Goal: Task Accomplishment & Management: Complete application form

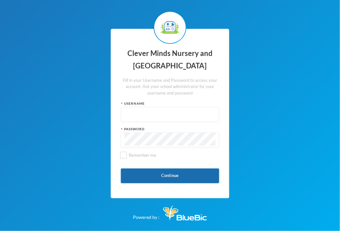
type input "admin"
click at [179, 177] on button "Continue" at bounding box center [170, 176] width 98 height 15
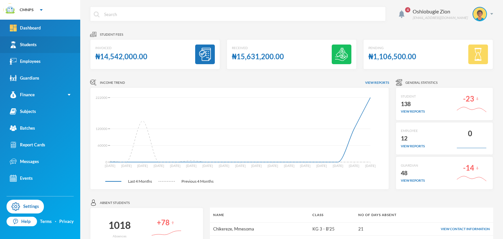
click at [46, 46] on link "Students" at bounding box center [40, 44] width 80 height 17
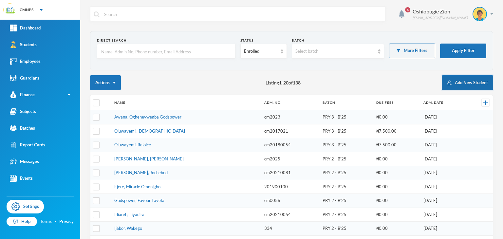
click at [340, 80] on button "Add New Student" at bounding box center [467, 82] width 51 height 15
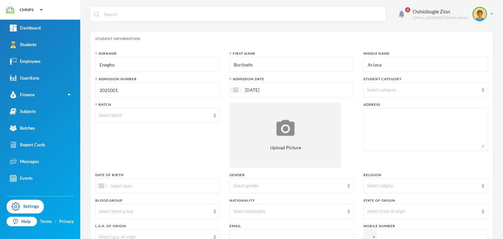
click at [130, 61] on input "Enegho" at bounding box center [157, 64] width 117 height 15
type input "E"
type input "CHIKEREZE"
click at [302, 65] on input "Boritsefe" at bounding box center [291, 64] width 117 height 15
type input "B"
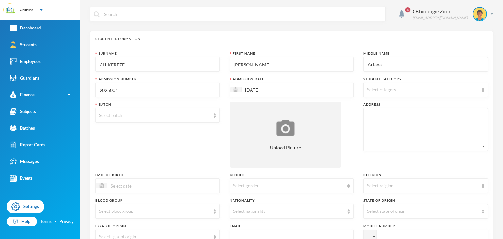
type input "ANNA"
click at [340, 64] on input "Ariana" at bounding box center [425, 64] width 117 height 15
type input "A"
type input "CHIGOZIRIM"
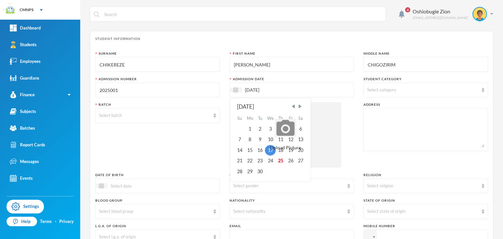
click at [248, 89] on input "17/09/2025" at bounding box center [269, 90] width 55 height 8
type input "[DATE]"
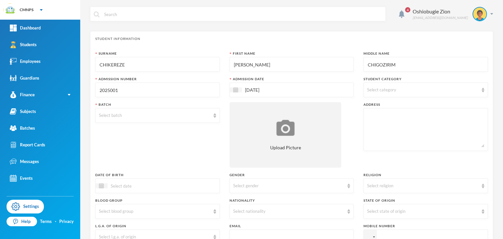
click at [340, 88] on div "Select category" at bounding box center [422, 90] width 111 height 7
click at [155, 118] on div "Select batch" at bounding box center [154, 115] width 111 height 7
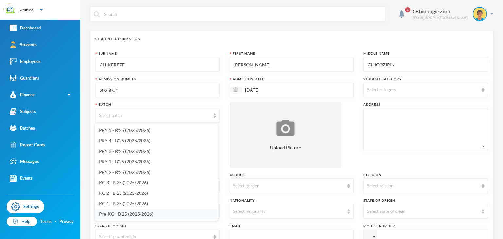
click at [129, 213] on span "Pre-KG - B'25 (2025/2026)" at bounding box center [126, 214] width 54 height 6
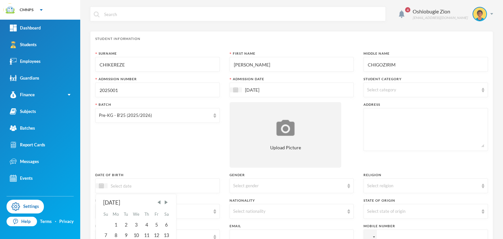
click at [130, 187] on input at bounding box center [134, 186] width 55 height 8
type input "08/07/0002022"
click at [257, 182] on div "Select gender" at bounding box center [292, 185] width 124 height 15
click at [249, 213] on li "[DEMOGRAPHIC_DATA]" at bounding box center [289, 211] width 123 height 10
click at [340, 190] on div "Select religion" at bounding box center [425, 185] width 124 height 15
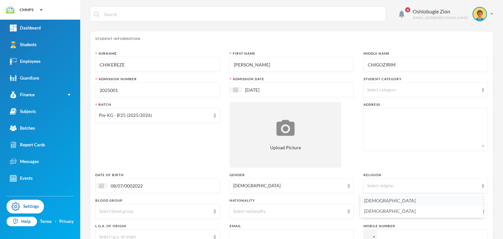
click at [340, 201] on li "[DEMOGRAPHIC_DATA]" at bounding box center [421, 200] width 123 height 10
click at [340, 211] on div "Select state of origin" at bounding box center [422, 211] width 111 height 7
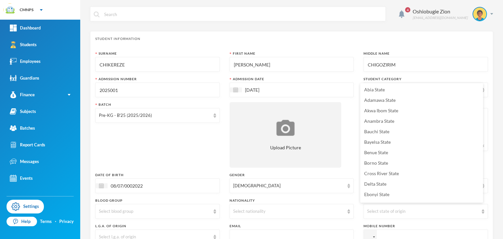
scroll to position [8, 0]
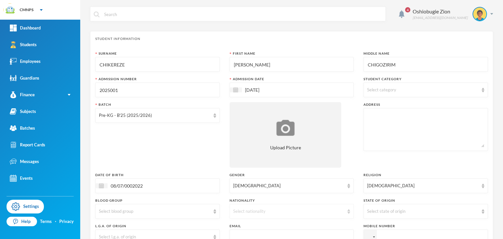
click at [334, 205] on div "Select nationality" at bounding box center [292, 211] width 124 height 15
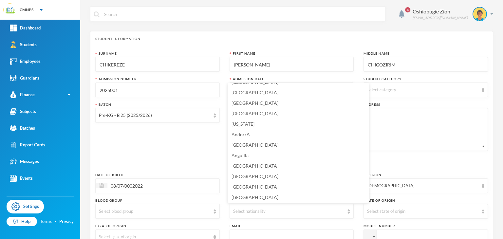
click at [301, 26] on div "4 Oshiobugie Zion believeinzion@gmail.com" at bounding box center [291, 19] width 403 height 25
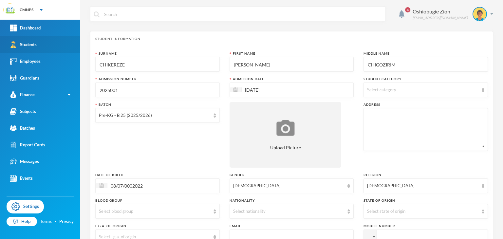
click at [28, 45] on div "Students" at bounding box center [23, 44] width 27 height 7
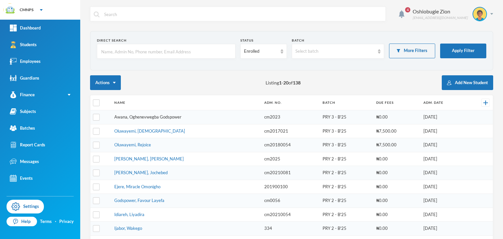
click at [163, 117] on link "Awana, Oghenevwegba Godspower" at bounding box center [147, 116] width 67 height 5
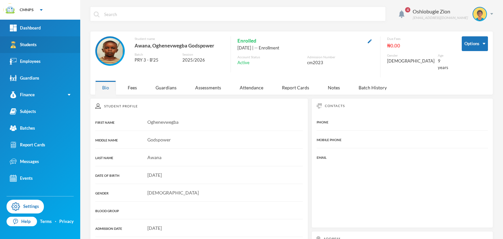
click at [42, 45] on link "Students" at bounding box center [40, 44] width 80 height 17
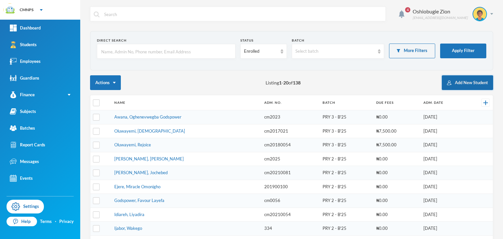
click at [340, 83] on button "Add New Student" at bounding box center [467, 82] width 51 height 15
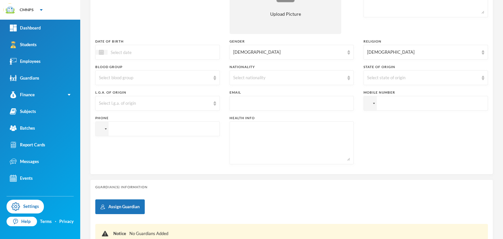
scroll to position [128, 0]
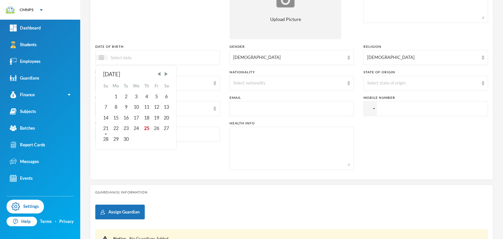
click at [153, 57] on input at bounding box center [134, 58] width 55 height 8
type input "18/07/2022"
click at [115, 128] on div "18" at bounding box center [116, 128] width 10 height 10
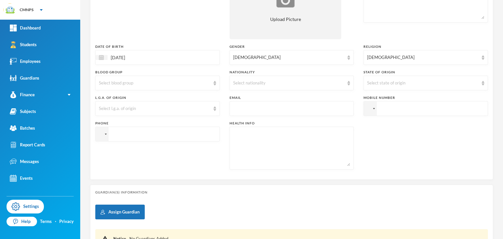
click at [118, 134] on input "tel" at bounding box center [157, 134] width 124 height 15
type input "+08133879694"
click at [340, 113] on input "tel" at bounding box center [425, 108] width 124 height 15
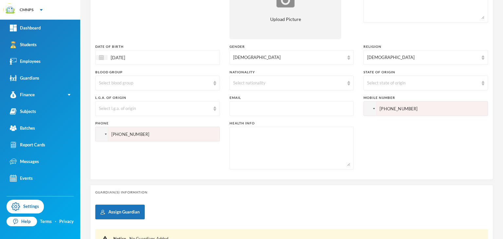
type input "+08036158355"
click at [340, 6] on textarea at bounding box center [425, 1] width 117 height 36
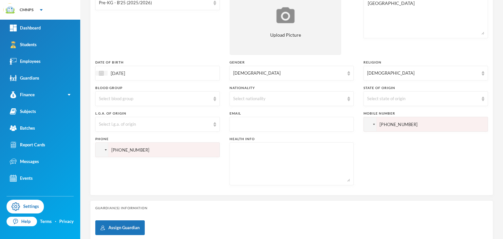
type textarea "EDJEBA MARKET ROAD"
click at [162, 180] on div "Phone +08133879694" at bounding box center [157, 161] width 124 height 49
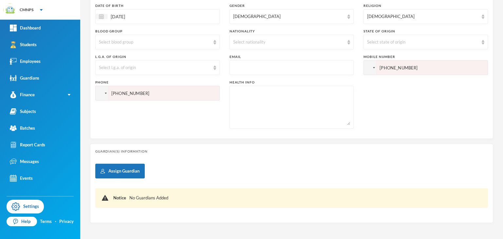
scroll to position [178, 0]
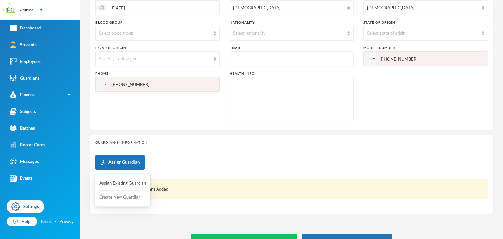
click at [128, 198] on button "Create New Guardian" at bounding box center [123, 198] width 48 height 12
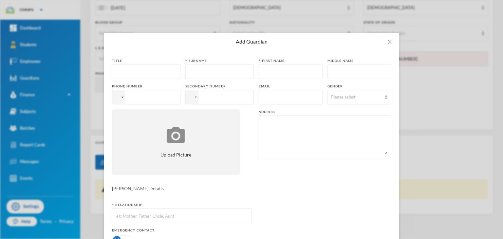
click at [153, 71] on input "text" at bounding box center [146, 72] width 61 height 15
type input "MRS"
type input "1"
type input "EZE"
click at [262, 72] on input "text" at bounding box center [290, 72] width 57 height 15
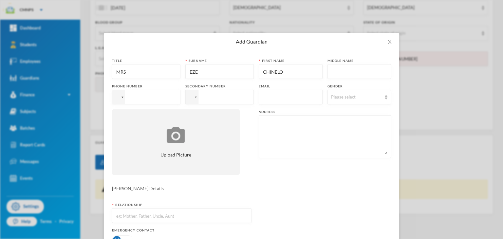
type input "CHINELO"
click at [161, 99] on input "tel" at bounding box center [146, 97] width 68 height 15
type input "+08133879694"
click at [270, 129] on textarea at bounding box center [324, 137] width 125 height 36
type textarea "EDJEBA MARKET ROAD"
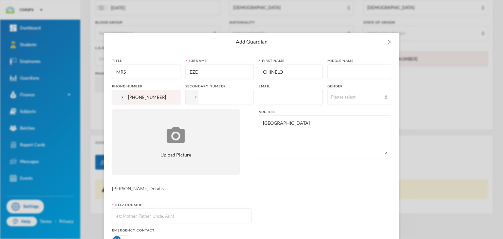
click at [156, 220] on input "text" at bounding box center [182, 216] width 132 height 15
type input "MOTHER"
drag, startPoint x: 388, startPoint y: 217, endPoint x: 394, endPoint y: 224, distance: 8.6
click at [340, 224] on div "Title MRS Surname EZE First name CHINELO Middle name Phone number +08133879694 …" at bounding box center [251, 176] width 295 height 253
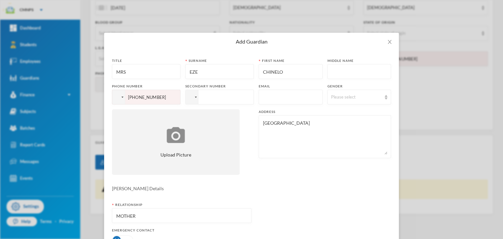
click at [340, 224] on div "Title MRS Surname EZE First name CHINELO Middle name Phone number +08133879694 …" at bounding box center [251, 176] width 295 height 253
drag, startPoint x: 318, startPoint y: 42, endPoint x: 321, endPoint y: 6, distance: 36.2
click at [321, 6] on div "Add Guardian Title MRS Surname EZE First name CHINELO Middle name Phone number …" at bounding box center [251, 119] width 503 height 239
drag, startPoint x: 309, startPoint y: 38, endPoint x: 330, endPoint y: 19, distance: 28.5
click at [330, 19] on div "Add Guardian Title MRS Surname EZE First name CHINELO Middle name Phone number …" at bounding box center [251, 119] width 503 height 239
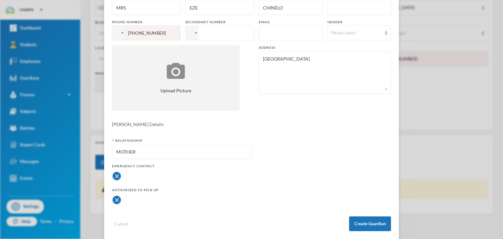
scroll to position [72, 0]
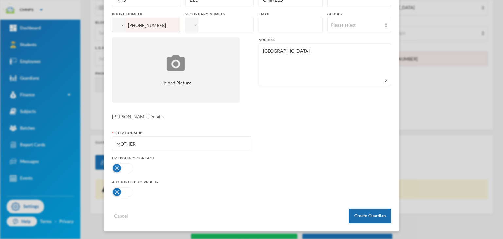
click at [340, 213] on button "Create Guardian" at bounding box center [370, 216] width 42 height 15
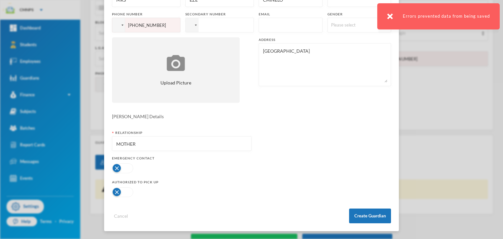
click at [131, 24] on input "+08133879694" at bounding box center [146, 25] width 68 height 15
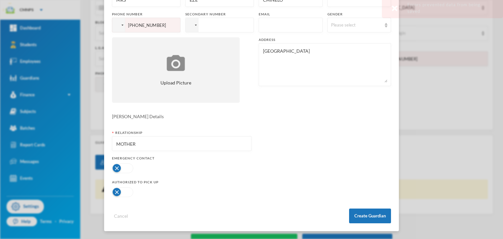
click at [129, 25] on input "+08133879694" at bounding box center [146, 25] width 68 height 15
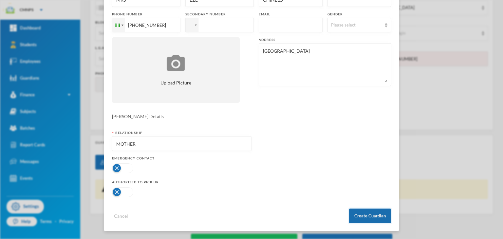
type input "+2348133879694"
click at [340, 216] on button "Create Guardian" at bounding box center [370, 216] width 42 height 15
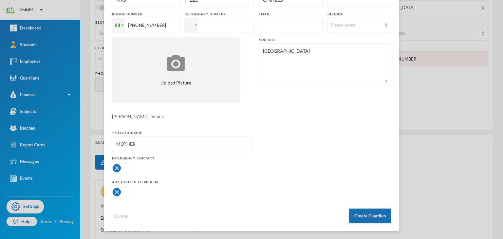
scroll to position [39, 0]
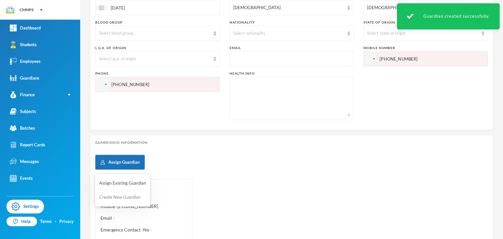
click at [123, 196] on button "Create New Guardian" at bounding box center [123, 198] width 48 height 12
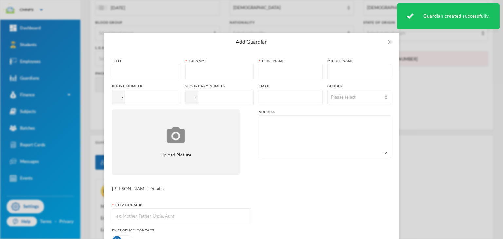
click at [142, 70] on input "text" at bounding box center [146, 72] width 61 height 15
type input "MR"
click at [194, 72] on input "text" at bounding box center [219, 72] width 61 height 15
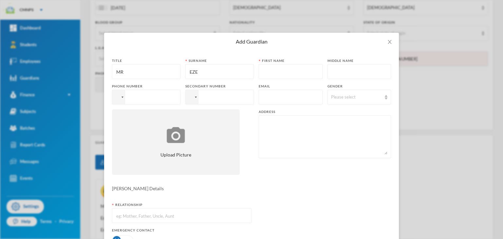
type input "EZE"
click at [262, 68] on input "text" at bounding box center [290, 72] width 57 height 15
type input "NNADI"
click at [164, 102] on input "tel" at bounding box center [146, 97] width 68 height 15
type input "+2348133879694"
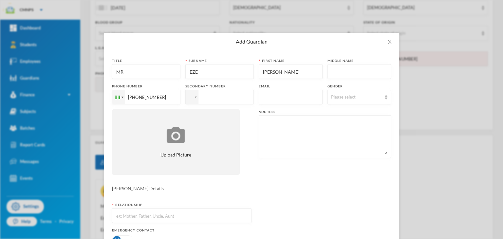
click at [203, 97] on input "tel" at bounding box center [219, 97] width 68 height 15
type input "+2348036158355"
click at [151, 218] on input "text" at bounding box center [182, 216] width 132 height 15
type input "FATHER"
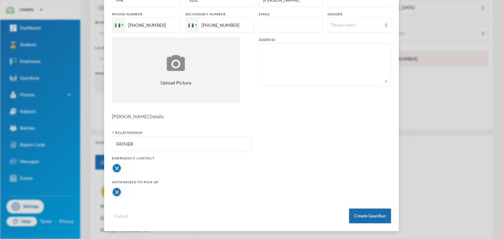
click at [340, 214] on button "Create Guardian" at bounding box center [370, 216] width 42 height 15
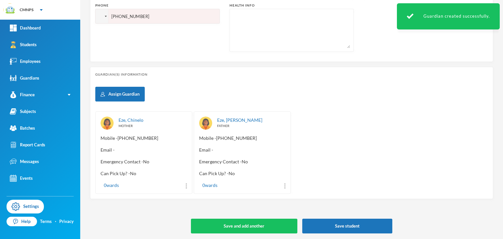
scroll to position [246, 0]
click at [340, 222] on button "Save student" at bounding box center [347, 226] width 90 height 15
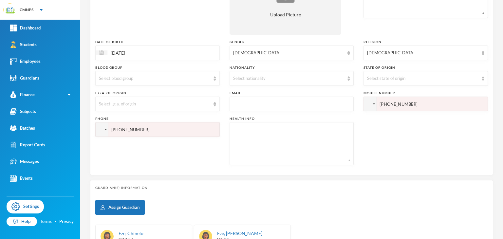
scroll to position [120, 0]
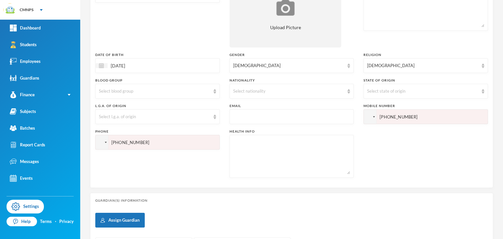
click at [340, 118] on input "+08036158355" at bounding box center [425, 116] width 124 height 15
type input "+2348133879694"
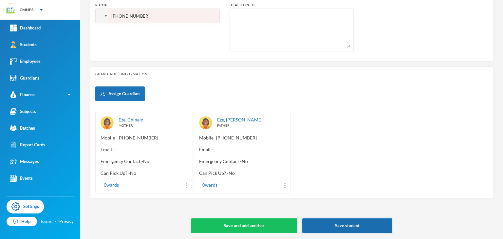
click at [340, 220] on button "Save student" at bounding box center [347, 225] width 90 height 15
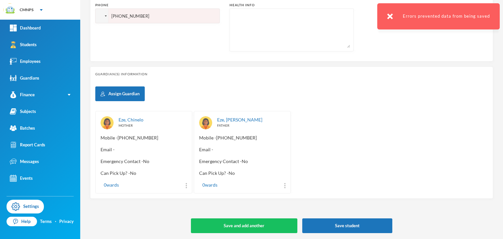
click at [182, 14] on input "+08133879694" at bounding box center [157, 16] width 124 height 15
type input "+2348133879694"
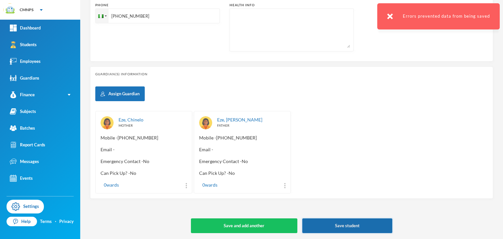
click at [338, 219] on button "Save student" at bounding box center [347, 225] width 90 height 15
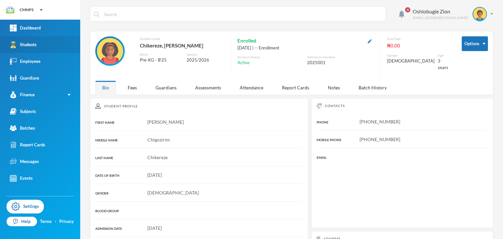
click at [54, 48] on link "Students" at bounding box center [40, 44] width 80 height 17
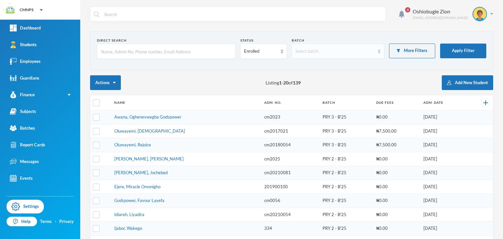
click at [340, 51] on div "Select batch" at bounding box center [334, 51] width 79 height 7
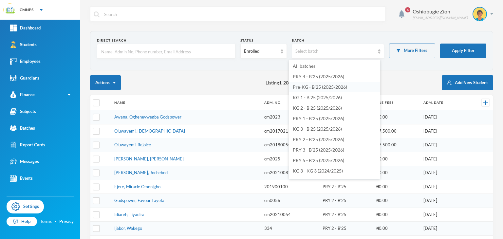
click at [330, 89] on span "Pre-KG - B'25 (2025/2026)" at bounding box center [320, 87] width 54 height 6
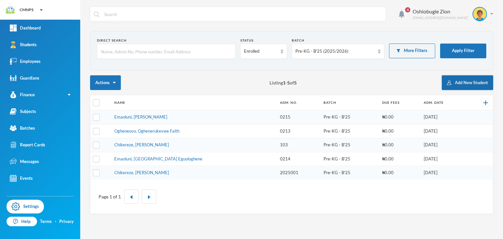
click at [340, 84] on button "Add New Student" at bounding box center [467, 82] width 51 height 15
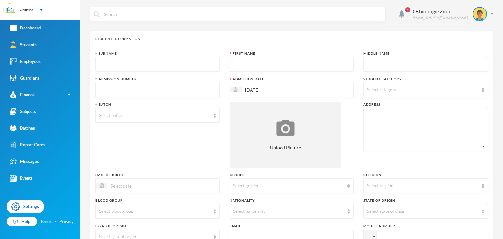
click at [176, 61] on input "text" at bounding box center [157, 64] width 117 height 15
type input "UGHARA"
click at [235, 65] on input "text" at bounding box center [291, 64] width 117 height 15
type input "[PERSON_NAME]"
click at [340, 70] on input "text" at bounding box center [425, 64] width 117 height 15
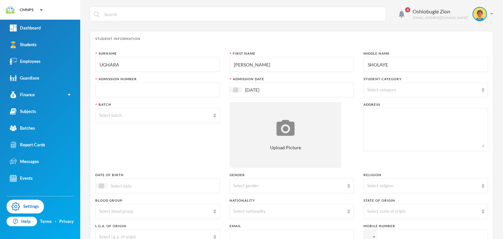
type input "SHOLAYE"
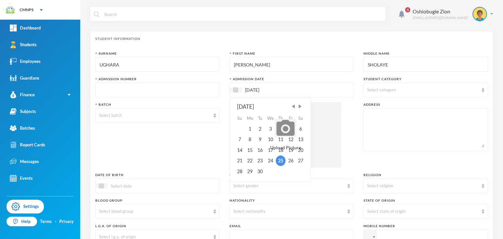
click at [248, 91] on input "[DATE]" at bounding box center [269, 90] width 55 height 8
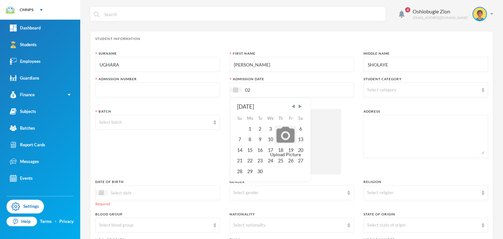
type input "0"
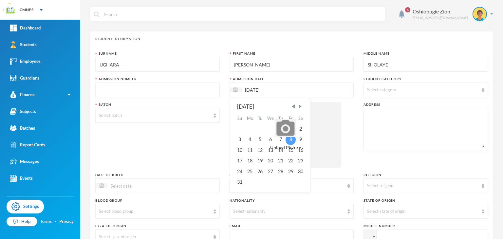
type input "[DATE]"
click at [291, 140] on div "8" at bounding box center [291, 139] width 10 height 10
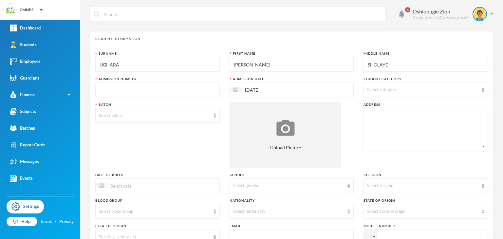
click at [175, 94] on input "text" at bounding box center [157, 90] width 117 height 15
type input "2025002"
click at [159, 116] on div "Select batch" at bounding box center [154, 115] width 111 height 7
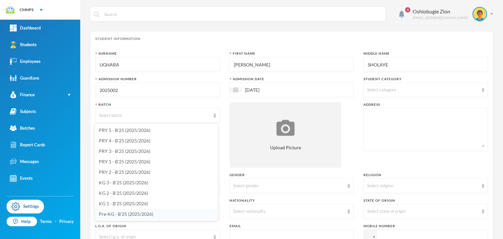
click at [120, 214] on span "Pre-KG - B'25 (2025/2026)" at bounding box center [126, 214] width 54 height 6
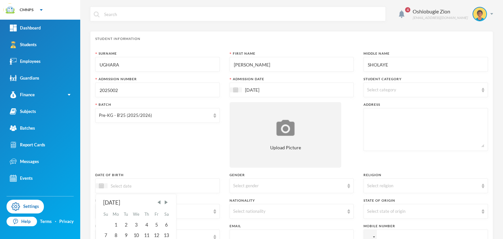
click at [141, 187] on input at bounding box center [134, 186] width 55 height 8
type input "3"
click at [340, 120] on textarea at bounding box center [425, 130] width 117 height 36
type textarea "NO. [STREET_ADDRESS]"
click at [129, 188] on input at bounding box center [134, 186] width 55 height 8
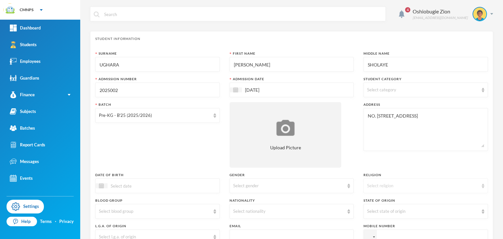
click at [340, 185] on div "Select religion" at bounding box center [422, 186] width 111 height 7
click at [340, 202] on li "[DEMOGRAPHIC_DATA]" at bounding box center [421, 200] width 123 height 10
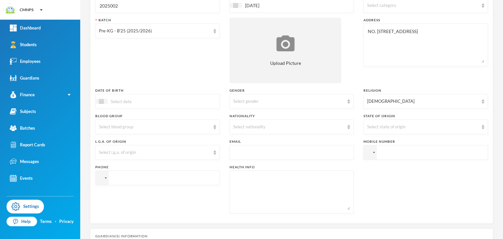
scroll to position [87, 0]
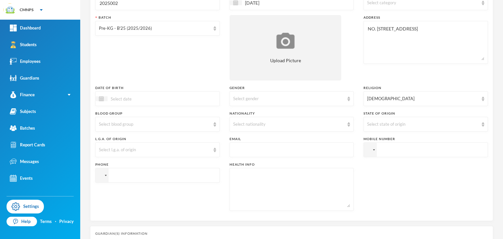
click at [340, 145] on input "tel" at bounding box center [425, 149] width 124 height 15
type input "[PHONE_NUMBER]"
click at [144, 178] on input "tel" at bounding box center [157, 175] width 124 height 15
type input "[PHONE_NUMBER]"
click at [143, 218] on div "Student Information Surname UGHARA First Name JOSHUA Middle Name SHOLAYE Admiss…" at bounding box center [291, 82] width 403 height 277
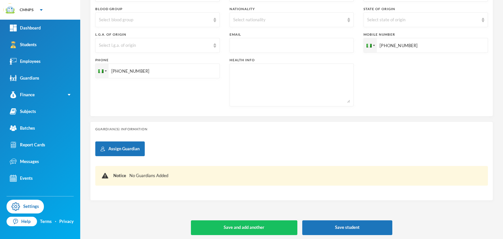
scroll to position [192, 0]
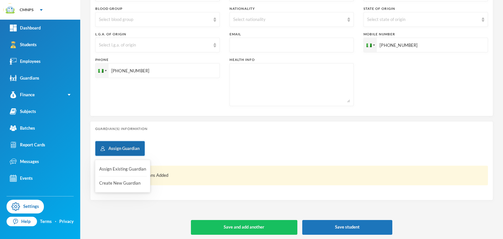
click at [123, 152] on button "Assign Guardian" at bounding box center [119, 148] width 49 height 15
click at [120, 182] on button "Create New Guardian" at bounding box center [123, 183] width 48 height 12
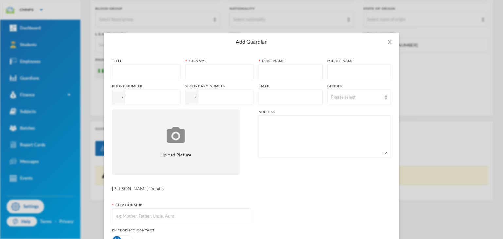
click at [146, 73] on input "text" at bounding box center [146, 72] width 61 height 15
click at [340, 42] on icon "icon: close" at bounding box center [389, 41] width 5 height 5
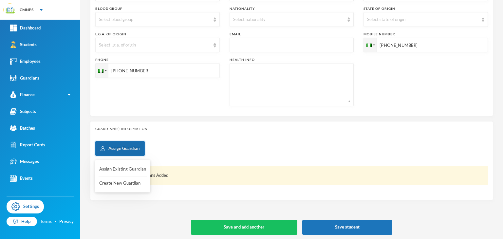
click at [136, 151] on button "Assign Guardian" at bounding box center [119, 148] width 49 height 15
click at [129, 169] on button "Assign Existing Guardian" at bounding box center [123, 169] width 48 height 12
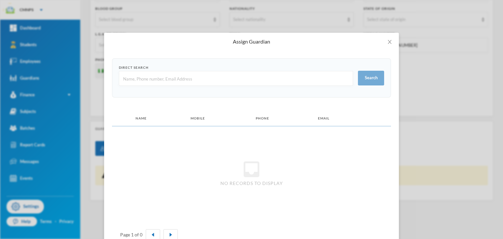
click at [128, 80] on input "text" at bounding box center [235, 78] width 227 height 15
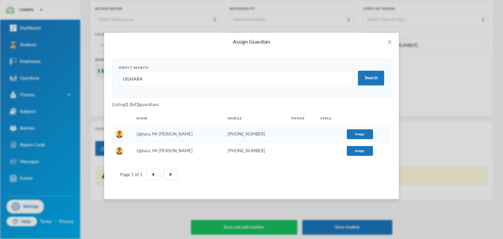
type input "UGHARA"
click at [188, 134] on td "Ughara, Mr Hope" at bounding box center [178, 134] width 91 height 17
click at [340, 135] on button "Assign" at bounding box center [360, 134] width 26 height 10
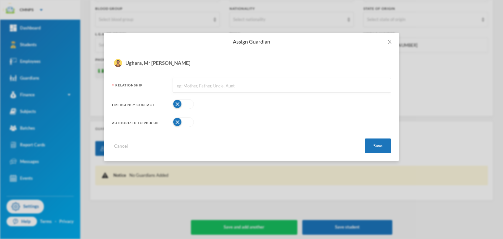
click at [340, 81] on input "text" at bounding box center [281, 85] width 211 height 15
type input "FATHER"
click at [340, 144] on button "Save" at bounding box center [378, 145] width 26 height 15
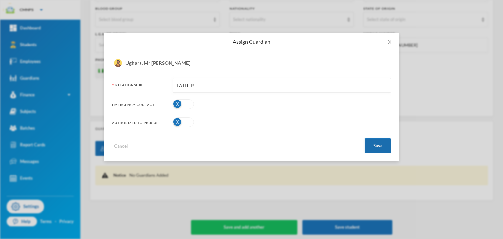
click at [340, 144] on button "Save" at bounding box center [378, 145] width 26 height 15
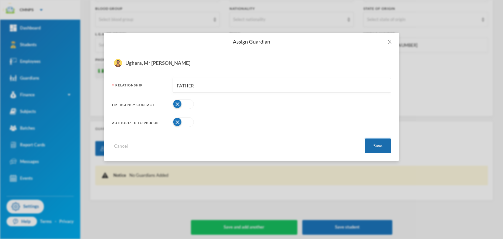
click at [340, 144] on button "Save" at bounding box center [378, 145] width 26 height 15
click at [340, 143] on button "Save" at bounding box center [378, 145] width 26 height 15
click at [332, 190] on div "Assign Guardian Direct Search UGHARA Search Listing 1 - 2 of 2 guardians Name M…" at bounding box center [251, 119] width 503 height 239
click at [233, 87] on input "FATHER" at bounding box center [281, 85] width 211 height 15
click at [340, 42] on icon "icon: close" at bounding box center [389, 41] width 5 height 5
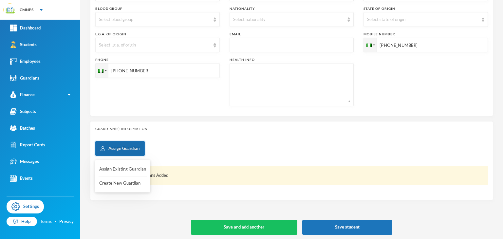
click at [127, 152] on button "Assign Guardian" at bounding box center [119, 148] width 49 height 15
click at [120, 167] on button "Assign Existing Guardian" at bounding box center [123, 169] width 48 height 12
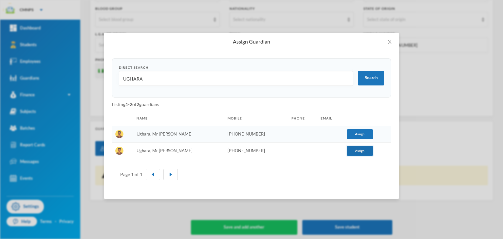
click at [340, 151] on button "Assign" at bounding box center [360, 151] width 26 height 10
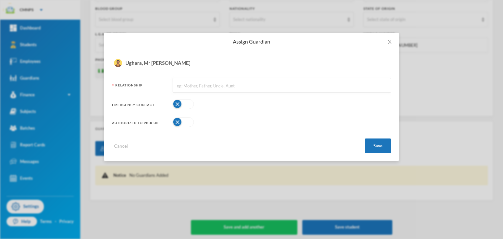
click at [287, 79] on input "text" at bounding box center [281, 85] width 211 height 15
type input "FATHER"
click at [340, 147] on button "Save" at bounding box center [378, 145] width 26 height 15
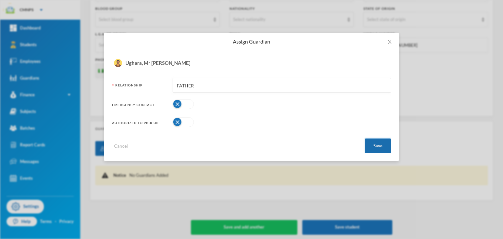
click at [340, 147] on button "Save" at bounding box center [378, 145] width 26 height 15
click at [340, 141] on button "Save" at bounding box center [378, 145] width 26 height 15
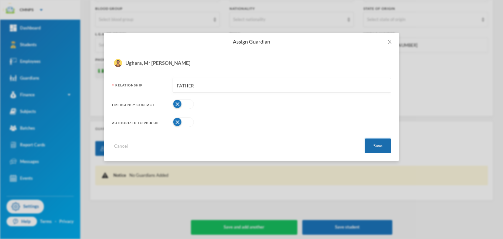
click at [340, 141] on button "Save" at bounding box center [378, 145] width 26 height 15
drag, startPoint x: 376, startPoint y: 141, endPoint x: 384, endPoint y: 54, distance: 87.5
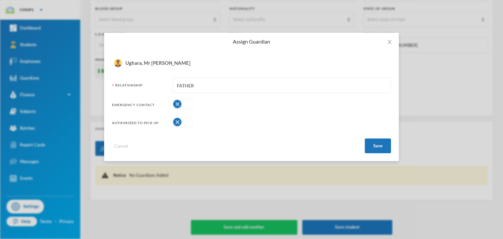
click at [340, 54] on div "Direct Search UGHARA Search Listing 1 - 20 of 50 guardians Name Mobile Phone Em…" at bounding box center [251, 105] width 295 height 111
click at [340, 38] on span "Close" at bounding box center [389, 42] width 18 height 18
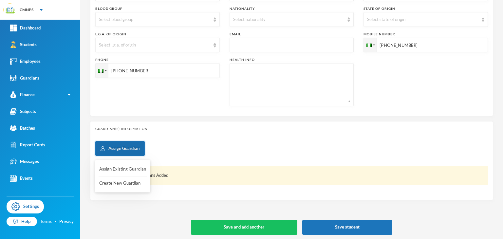
click at [122, 148] on button "Assign Guardian" at bounding box center [119, 148] width 49 height 15
click at [132, 165] on button "Assign Existing Guardian" at bounding box center [123, 169] width 48 height 12
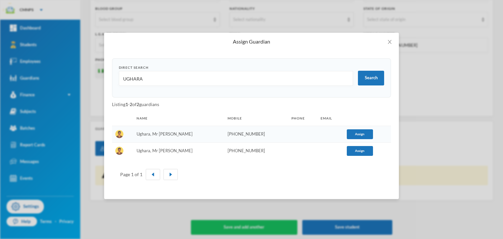
click at [163, 134] on td "Ughara, Mr Hope" at bounding box center [178, 134] width 91 height 17
click at [340, 135] on button "Assign" at bounding box center [360, 134] width 26 height 10
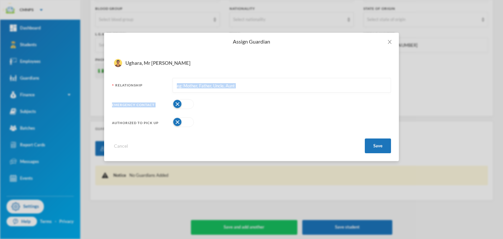
drag, startPoint x: 255, startPoint y: 94, endPoint x: 259, endPoint y: 79, distance: 15.7
click at [259, 79] on form "Ughara, Mr Hope Relationship Emergency Contact Authorized to pick up Cancel Save" at bounding box center [251, 105] width 279 height 95
click at [259, 79] on input "text" at bounding box center [281, 85] width 211 height 15
type input "father"
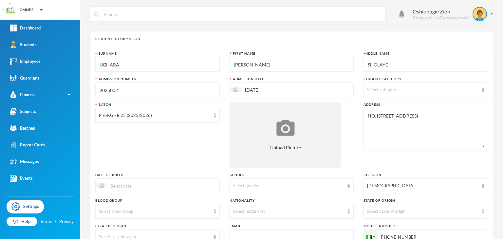
scroll to position [194, 0]
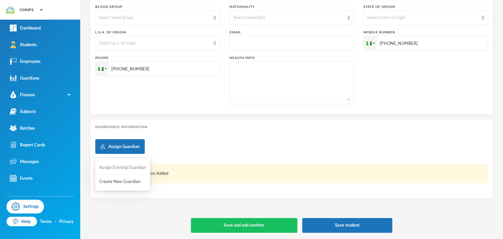
click at [128, 165] on button "Assign Existing Guardian" at bounding box center [123, 168] width 48 height 12
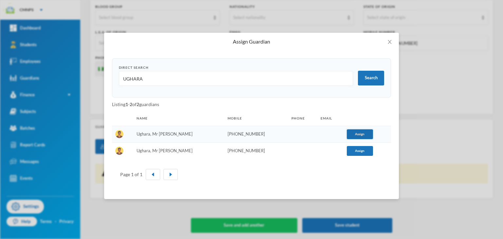
click at [355, 132] on button "Assign" at bounding box center [360, 134] width 26 height 10
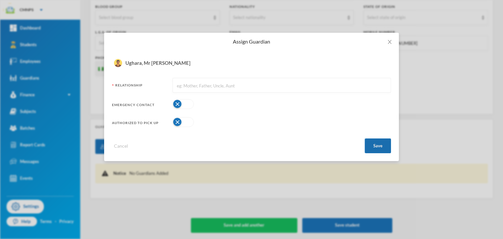
click at [376, 148] on button "Save" at bounding box center [378, 145] width 26 height 15
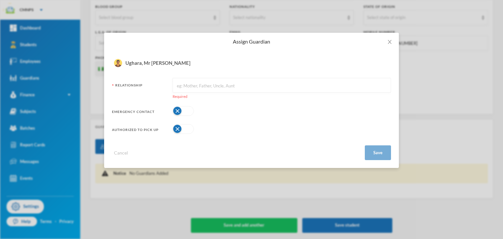
click at [282, 85] on input "text" at bounding box center [281, 85] width 211 height 15
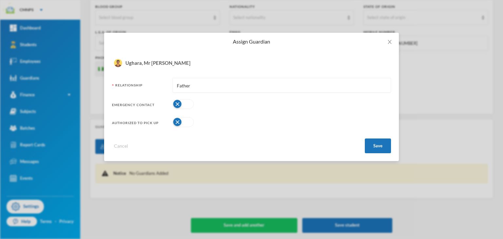
type input "Father"
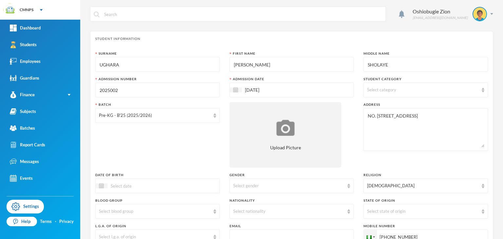
scroll to position [194, 0]
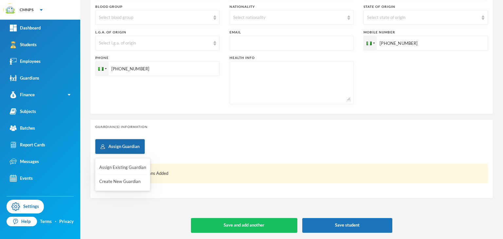
click at [107, 147] on button "Assign Guardian" at bounding box center [119, 146] width 49 height 15
click at [112, 178] on button "Create New Guardian" at bounding box center [123, 182] width 48 height 12
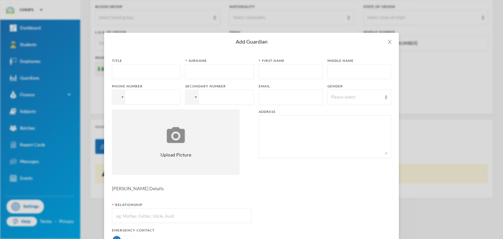
click at [145, 67] on input "text" at bounding box center [146, 72] width 61 height 15
type input "m"
type input "MR"
click at [194, 67] on input "text" at bounding box center [219, 72] width 61 height 15
type input "UGHARA"
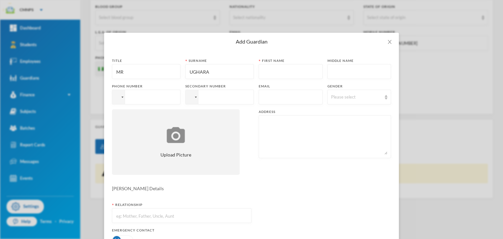
click at [270, 72] on input "text" at bounding box center [290, 72] width 57 height 15
type input "ROLI"
click at [136, 69] on input "MR" at bounding box center [146, 72] width 61 height 15
type input "MRS"
click at [155, 95] on input "tel" at bounding box center [146, 97] width 68 height 15
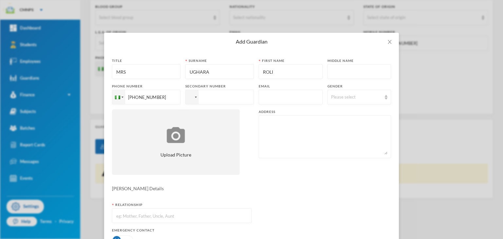
type input "[PHONE_NUMBER]"
click at [270, 134] on textarea at bounding box center [324, 137] width 125 height 36
type textarea "NO. [STREET_ADDRESS]"
click at [200, 216] on input "text" at bounding box center [182, 216] width 132 height 15
type input "MOTHER"
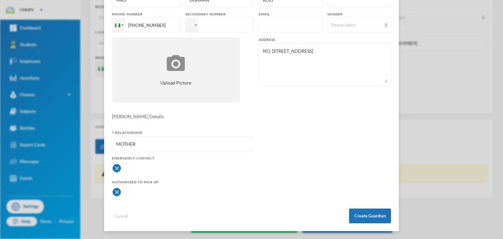
scroll to position [72, 0]
click at [361, 212] on button "Create Guardian" at bounding box center [370, 216] width 42 height 15
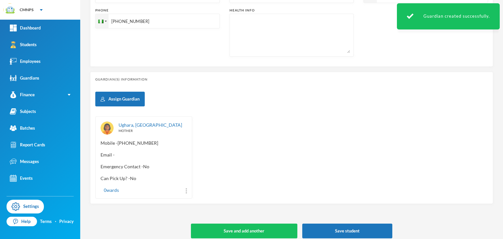
scroll to position [246, 0]
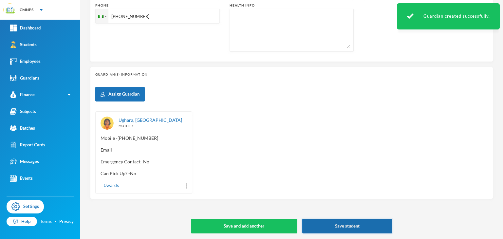
click at [366, 226] on button "Save student" at bounding box center [347, 226] width 90 height 15
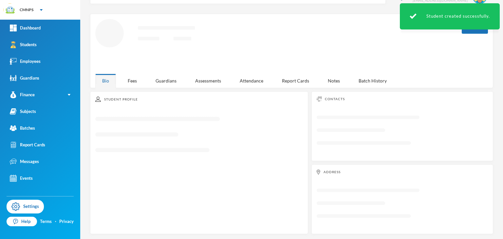
scroll to position [87, 0]
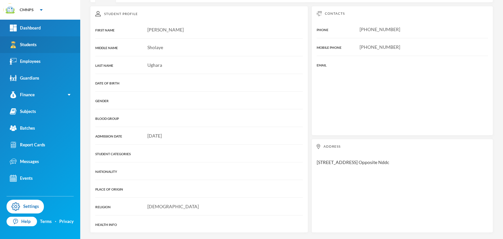
click at [54, 42] on link "Students" at bounding box center [40, 44] width 80 height 17
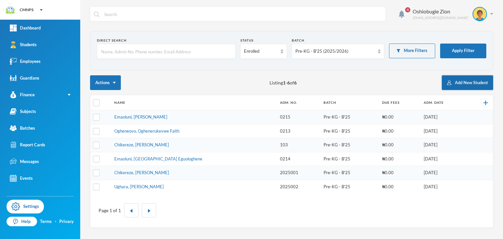
click at [454, 82] on button "Add New Student" at bounding box center [467, 82] width 51 height 15
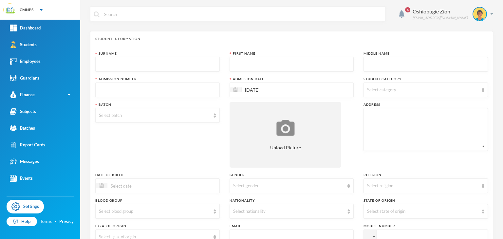
click at [203, 65] on input "text" at bounding box center [157, 64] width 117 height 15
type input "UWANOGHOR"
click at [233, 60] on input "text" at bounding box center [291, 64] width 117 height 15
type input "OGHENETEJIRI"
click at [367, 67] on input "text" at bounding box center [425, 64] width 117 height 15
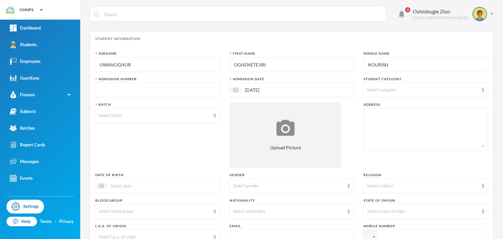
type input "NOURISH"
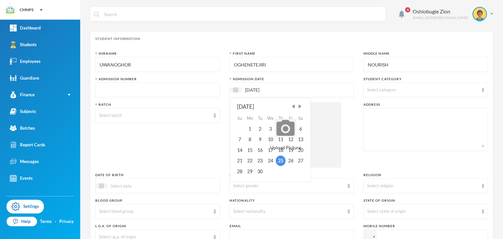
click at [249, 89] on input "[DATE]" at bounding box center [269, 90] width 55 height 8
click at [256, 89] on input "[DATE]" at bounding box center [269, 90] width 55 height 8
click at [255, 89] on input "[DATE]" at bounding box center [269, 90] width 55 height 8
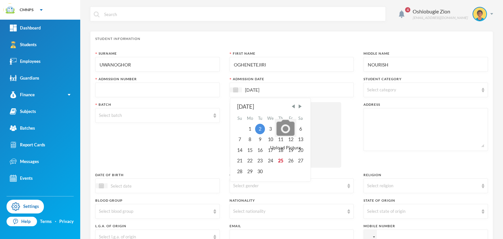
click at [254, 89] on input "[DATE]" at bounding box center [269, 90] width 55 height 8
click at [254, 88] on input "[DATE]" at bounding box center [269, 90] width 55 height 8
click at [253, 90] on input "[DATE]" at bounding box center [269, 90] width 55 height 8
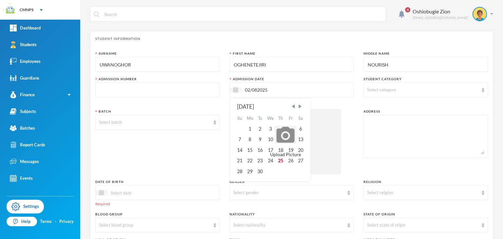
click at [247, 89] on input "02/082025" at bounding box center [269, 90] width 55 height 8
click at [245, 138] on div "8" at bounding box center [250, 139] width 10 height 10
type input "[DATE]"
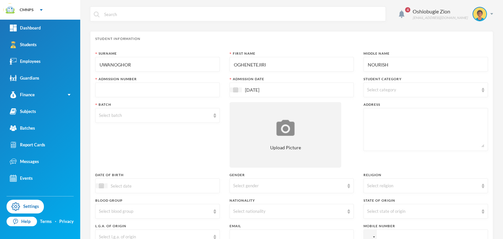
click at [148, 91] on input "text" at bounding box center [157, 90] width 117 height 15
type input "2025003"
click at [145, 116] on div "Select batch" at bounding box center [154, 115] width 111 height 7
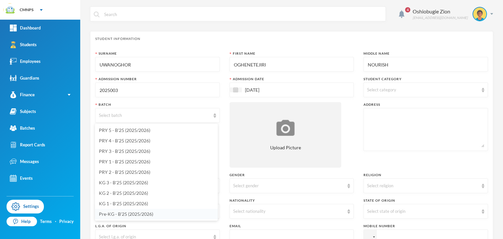
click at [120, 213] on span "Pre-KG - B'25 (2025/2026)" at bounding box center [126, 214] width 54 height 6
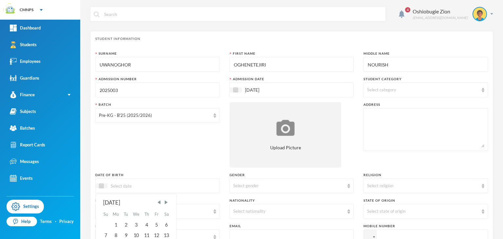
click at [137, 187] on input at bounding box center [134, 186] width 55 height 8
type input "7"
type input "[DATE]"
click at [157, 234] on div "7" at bounding box center [157, 235] width 10 height 10
click at [398, 132] on textarea at bounding box center [425, 130] width 117 height 36
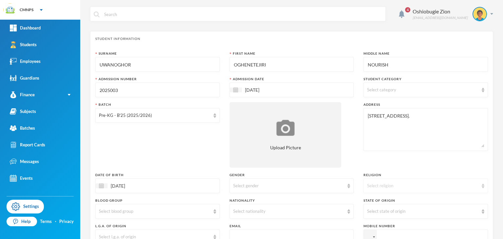
type textarea "[STREET_ADDRESS]."
click at [371, 187] on div "Select religion" at bounding box center [422, 186] width 111 height 7
click at [368, 198] on span "[DEMOGRAPHIC_DATA]" at bounding box center [389, 201] width 51 height 6
click at [376, 236] on input "tel" at bounding box center [425, 237] width 124 height 15
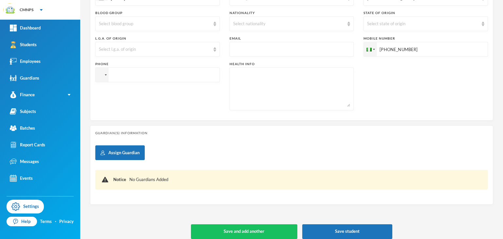
scroll to position [194, 0]
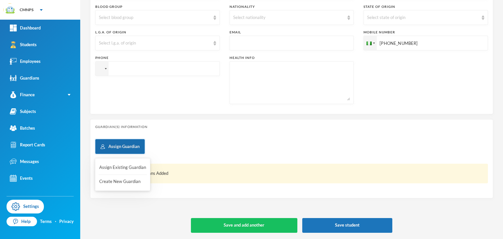
type input "[PHONE_NUMBER]"
click at [135, 141] on button "Assign Guardian" at bounding box center [119, 146] width 49 height 15
click at [118, 180] on button "Create New Guardian" at bounding box center [123, 182] width 48 height 12
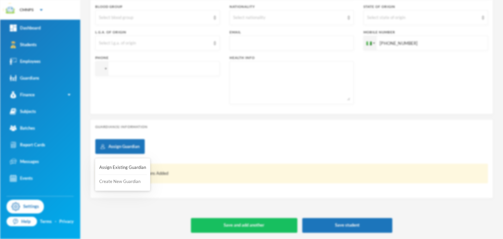
scroll to position [0, 0]
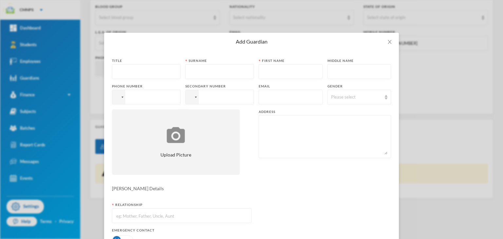
click at [151, 64] on div "Title" at bounding box center [146, 68] width 68 height 21
click at [151, 66] on input "text" at bounding box center [146, 72] width 61 height 15
type input "MR"
click at [215, 71] on input "text" at bounding box center [219, 72] width 61 height 15
type input "UWANOGHOR"
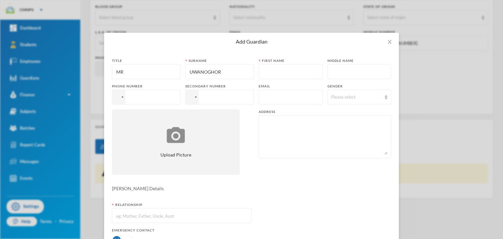
click at [303, 70] on input "text" at bounding box center [290, 72] width 57 height 15
type input "[PERSON_NAME]"
click at [336, 95] on div "Please select" at bounding box center [356, 97] width 51 height 7
click at [335, 111] on span "[DEMOGRAPHIC_DATA]" at bounding box center [351, 112] width 51 height 6
click at [283, 99] on input "text" at bounding box center [290, 97] width 57 height 15
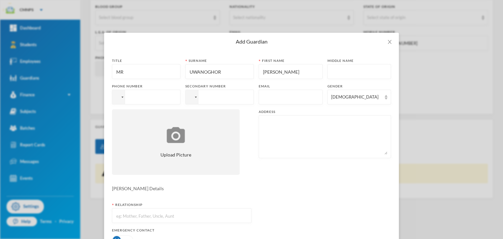
click at [158, 96] on input "tel" at bounding box center [146, 97] width 68 height 15
type input "[PHONE_NUMBER]"
click at [141, 213] on input "text" at bounding box center [182, 216] width 132 height 15
type input "FATHER"
click at [292, 148] on textarea at bounding box center [324, 137] width 125 height 36
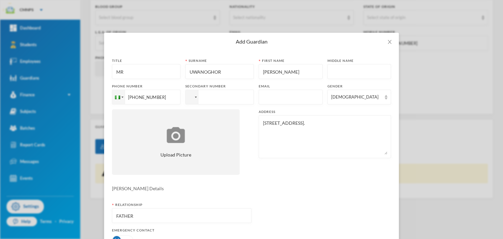
type textarea "[STREET_ADDRESS]."
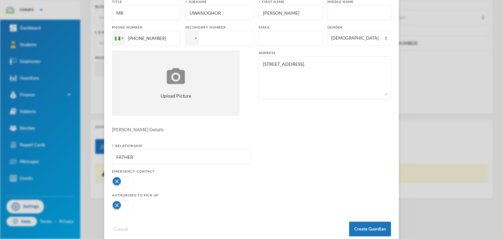
scroll to position [72, 0]
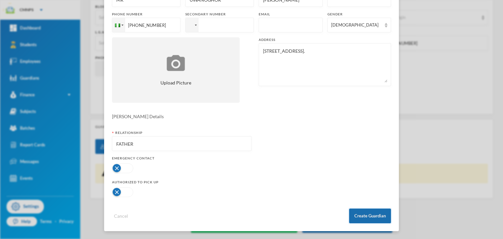
click at [378, 215] on button "Create Guardian" at bounding box center [370, 216] width 42 height 15
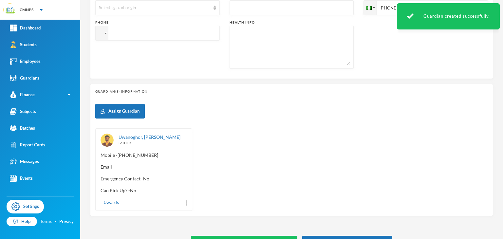
scroll to position [246, 0]
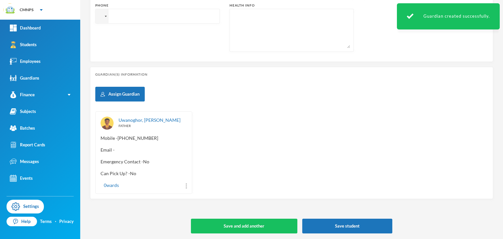
click at [111, 159] on span "Emergency Contact - No" at bounding box center [144, 161] width 86 height 7
click at [186, 186] on img at bounding box center [186, 185] width 1 height 5
click at [167, 170] on button "View Profile" at bounding box center [166, 169] width 32 height 12
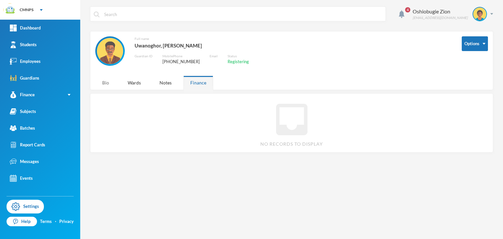
click at [105, 78] on div "Bio" at bounding box center [105, 83] width 21 height 14
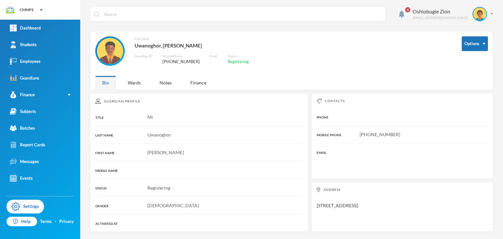
click at [151, 132] on span "Uwanoghor" at bounding box center [159, 135] width 24 height 6
click at [468, 47] on button "Options" at bounding box center [475, 43] width 26 height 15
click at [468, 77] on button "Edit Guardian" at bounding box center [464, 79] width 35 height 12
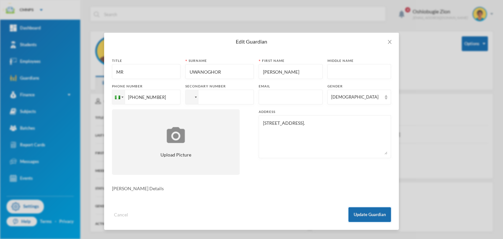
click at [365, 212] on button "Update Guardian" at bounding box center [369, 214] width 43 height 15
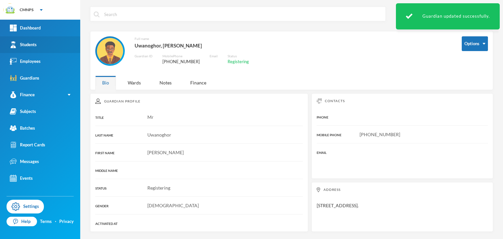
click at [59, 52] on link "Students" at bounding box center [40, 44] width 80 height 17
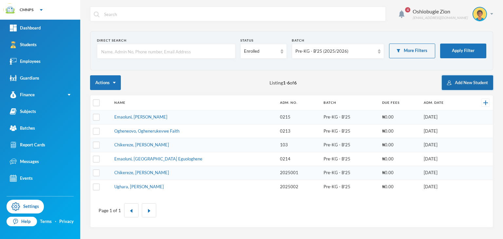
click at [456, 79] on button "Add New Student" at bounding box center [467, 82] width 51 height 15
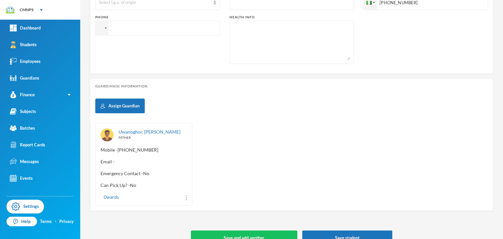
scroll to position [247, 0]
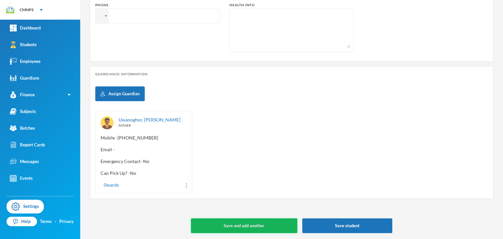
click at [272, 222] on button "Save and add another" at bounding box center [244, 225] width 106 height 15
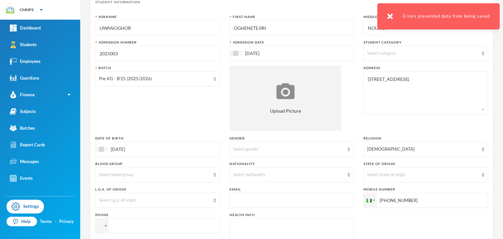
scroll to position [52, 0]
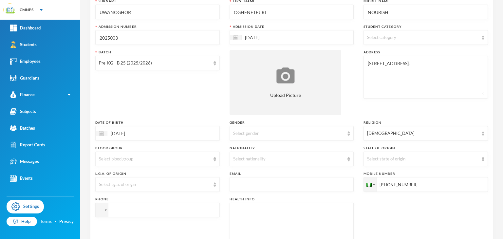
click at [411, 184] on input "[PHONE_NUMBER]" at bounding box center [425, 184] width 124 height 15
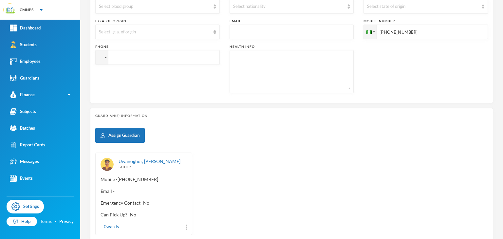
scroll to position [231, 0]
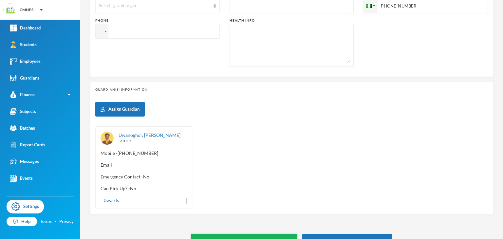
click at [283, 236] on button "Save and add another" at bounding box center [244, 241] width 106 height 15
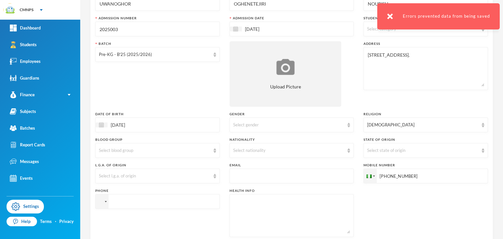
scroll to position [43, 0]
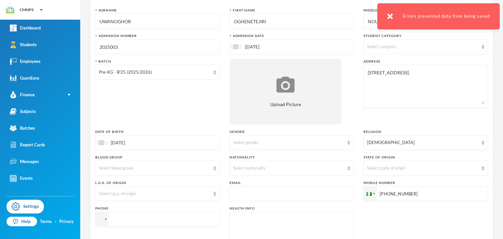
click at [411, 195] on input "[PHONE_NUMBER]" at bounding box center [425, 193] width 124 height 15
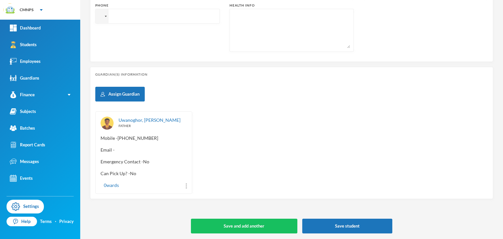
scroll to position [246, 0]
click at [256, 226] on button "Save and add another" at bounding box center [244, 226] width 106 height 15
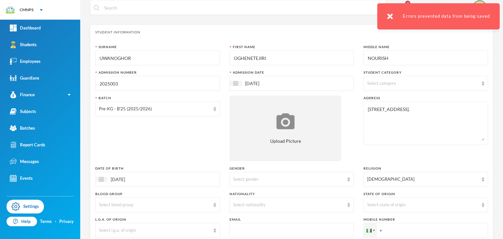
scroll to position [0, 0]
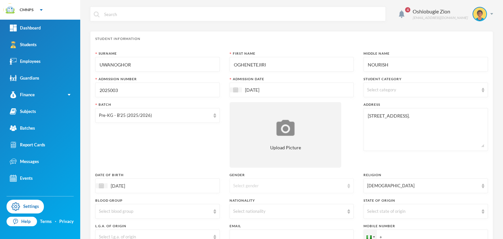
click at [305, 186] on div "Select gender" at bounding box center [288, 186] width 111 height 7
click at [261, 213] on li "[DEMOGRAPHIC_DATA]" at bounding box center [289, 211] width 123 height 10
click at [262, 206] on div "Select nationality" at bounding box center [292, 211] width 124 height 15
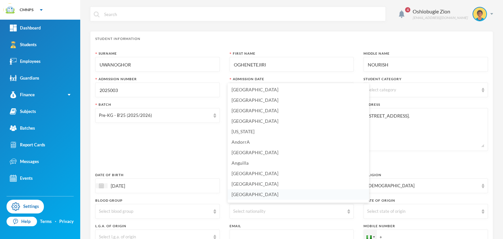
scroll to position [8, 0]
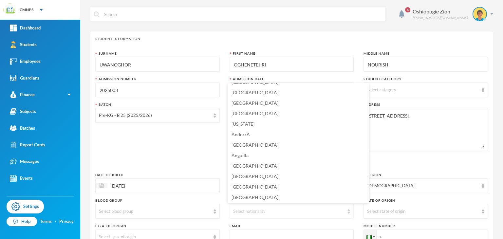
click at [259, 212] on div "Select nationality" at bounding box center [288, 211] width 111 height 7
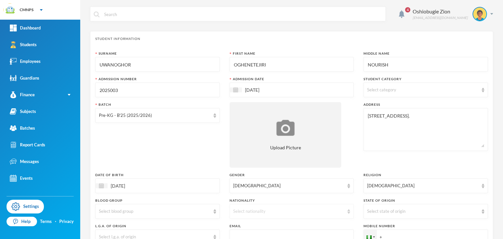
click at [259, 212] on div "Select nationality" at bounding box center [288, 211] width 111 height 7
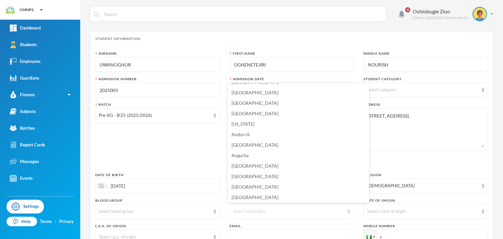
click at [259, 212] on div "Select nationality" at bounding box center [288, 211] width 111 height 7
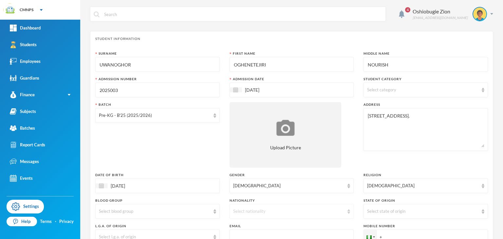
click at [259, 212] on div "Select nationality" at bounding box center [288, 211] width 111 height 7
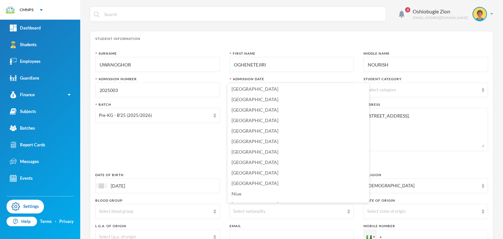
scroll to position [1580, 0]
click at [298, 175] on li "[GEOGRAPHIC_DATA]" at bounding box center [298, 175] width 141 height 10
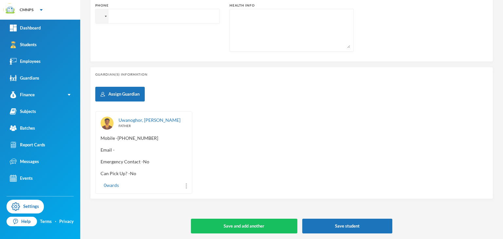
scroll to position [247, 0]
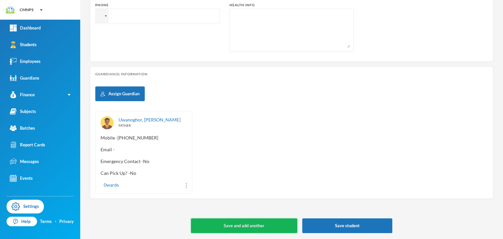
click at [261, 220] on button "Save and add another" at bounding box center [244, 225] width 106 height 15
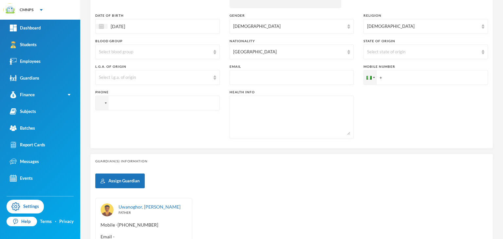
scroll to position [129, 0]
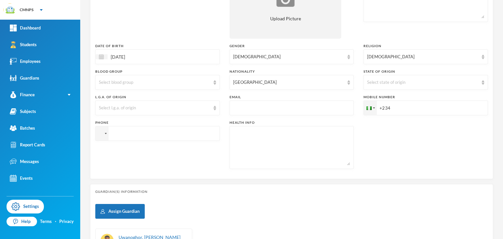
click at [418, 109] on input "+234" at bounding box center [425, 108] width 124 height 15
type input "[PHONE_NUMBER]"
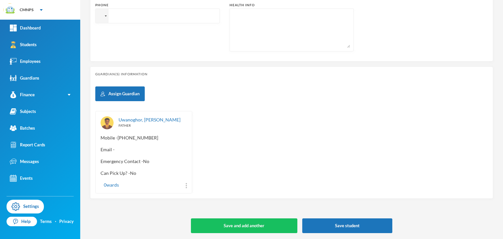
scroll to position [246, 0]
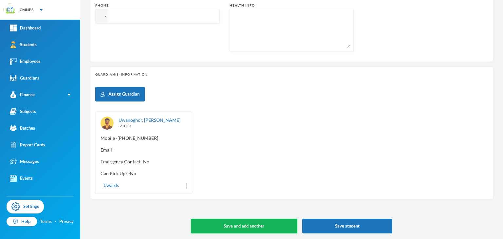
click at [252, 229] on button "Save and add another" at bounding box center [244, 226] width 106 height 15
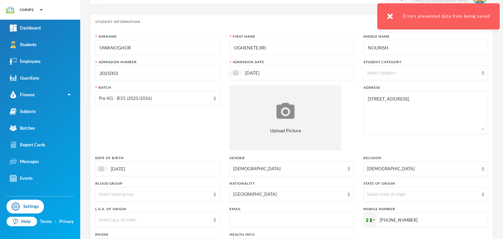
scroll to position [0, 0]
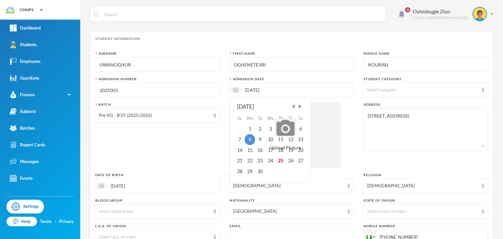
click at [273, 91] on input "[DATE]" at bounding box center [269, 90] width 55 height 8
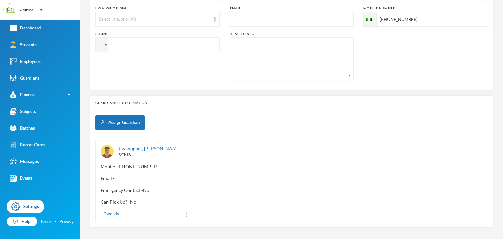
scroll to position [247, 0]
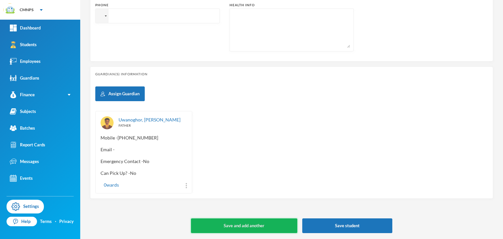
click at [279, 224] on button "Save and add another" at bounding box center [244, 225] width 106 height 15
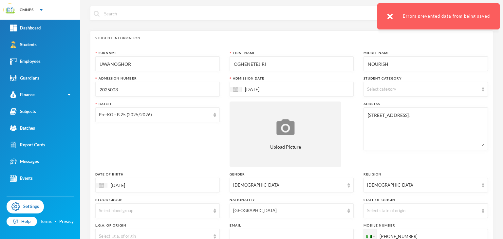
scroll to position [0, 0]
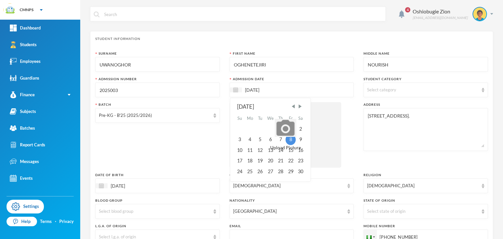
click at [270, 88] on input "[DATE]" at bounding box center [269, 90] width 55 height 8
type input "[DATE]"
click at [245, 138] on div "8" at bounding box center [250, 139] width 10 height 10
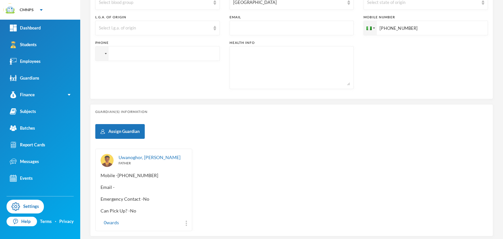
scroll to position [209, 0]
click at [184, 221] on div "0 wards" at bounding box center [144, 222] width 86 height 7
click at [186, 224] on div "Uwanoghor, [PERSON_NAME] FATHER Mobile - [PHONE_NUMBER] Email - Emergency Conta…" at bounding box center [143, 190] width 97 height 83
click at [186, 222] on img at bounding box center [186, 223] width 1 height 5
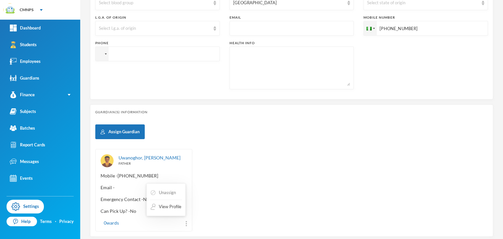
click at [170, 190] on button "Unassign" at bounding box center [163, 193] width 27 height 12
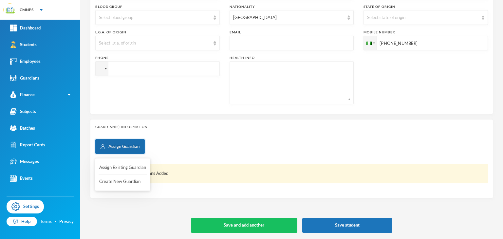
click at [133, 149] on button "Assign Guardian" at bounding box center [119, 146] width 49 height 15
click at [121, 180] on button "Create New Guardian" at bounding box center [123, 182] width 48 height 12
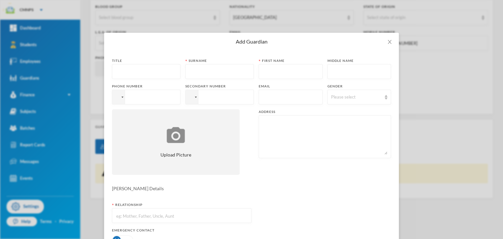
click at [146, 68] on input "text" at bounding box center [146, 72] width 61 height 15
type input "MRS"
click at [195, 68] on input "text" at bounding box center [219, 72] width 61 height 15
type input "UWANOGHOR"
click at [262, 71] on input "text" at bounding box center [290, 72] width 57 height 15
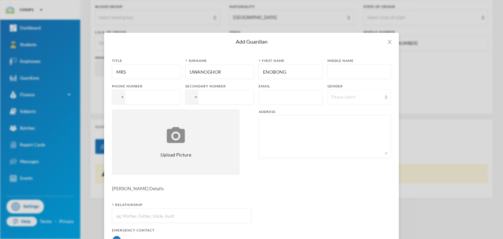
type input "ENOBONG"
click at [328, 93] on div "Please select" at bounding box center [359, 97] width 64 height 15
click at [336, 121] on span "[DEMOGRAPHIC_DATA]" at bounding box center [351, 123] width 51 height 6
click at [145, 96] on input "tel" at bounding box center [146, 97] width 68 height 15
type input "[PHONE_NUMBER]"
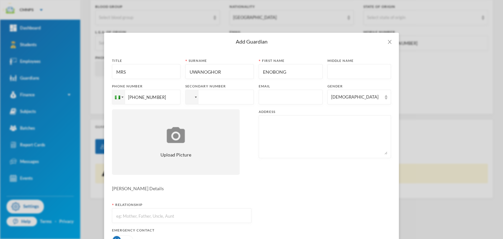
click at [228, 99] on input "tel" at bounding box center [219, 97] width 68 height 15
click at [222, 98] on input "tel" at bounding box center [219, 97] width 68 height 15
type input "[PHONE_NUMBER]"
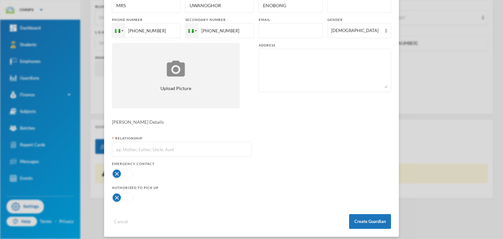
scroll to position [72, 0]
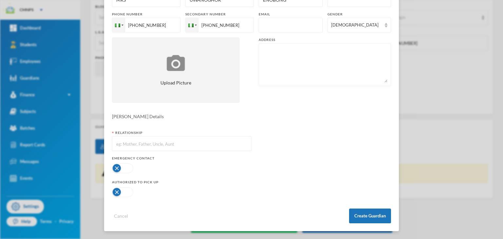
click at [337, 53] on textarea at bounding box center [324, 65] width 125 height 36
type textarea "[STREET_ADDRESS]."
click at [154, 142] on input "text" at bounding box center [182, 144] width 132 height 15
type input "MOTHER"
drag, startPoint x: 135, startPoint y: 162, endPoint x: 135, endPoint y: 170, distance: 7.9
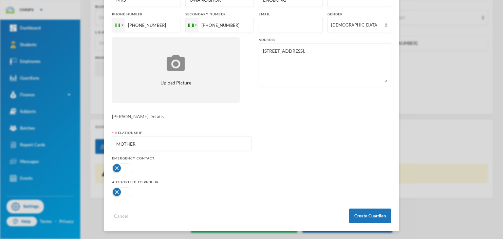
click at [135, 170] on div at bounding box center [181, 168] width 139 height 13
click at [126, 166] on button "button" at bounding box center [122, 168] width 21 height 10
click at [114, 191] on button "button" at bounding box center [122, 192] width 21 height 10
click at [368, 219] on button "Create Guardian" at bounding box center [370, 216] width 42 height 15
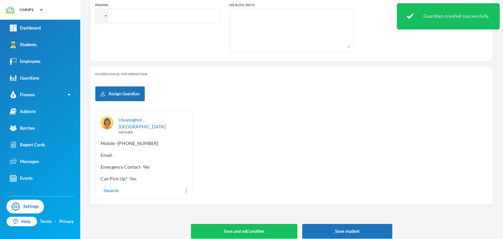
scroll to position [246, 0]
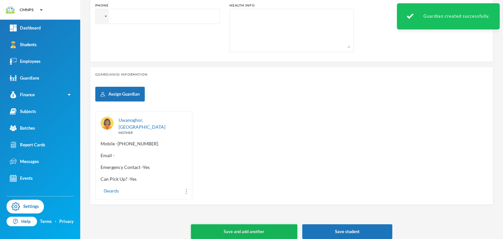
click at [283, 229] on button "Save and add another" at bounding box center [244, 231] width 106 height 15
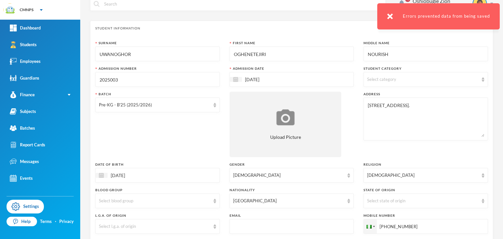
scroll to position [7, 0]
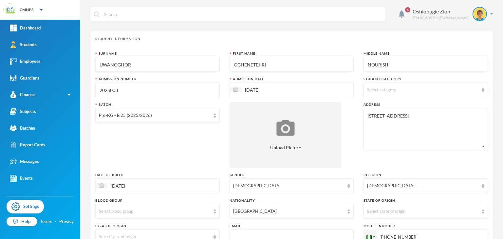
click at [497, 202] on div "4 Oshiobugie Zion believeinzion@gmail.com Student Information Surname UWANOGHOR…" at bounding box center [291, 119] width 423 height 239
drag, startPoint x: 497, startPoint y: 202, endPoint x: 503, endPoint y: 208, distance: 7.9
click at [503, 208] on div "4 Oshiobugie Zion believeinzion@gmail.com Student Information Surname UWANOGHOR…" at bounding box center [291, 119] width 423 height 239
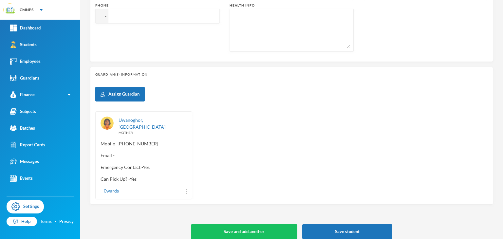
scroll to position [247, 0]
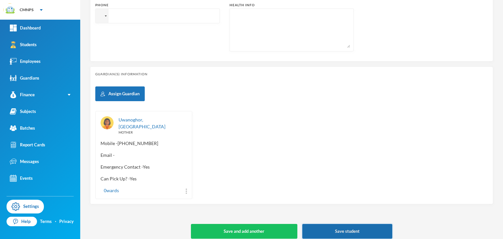
drag, startPoint x: 361, startPoint y: 233, endPoint x: 361, endPoint y: 228, distance: 5.6
click at [361, 228] on div "4 Oshiobugie Zion believeinzion@gmail.com Student Information Surname UWANOGHOR…" at bounding box center [291, 119] width 423 height 239
click at [361, 228] on button "Save student" at bounding box center [347, 231] width 90 height 15
